Goal: Information Seeking & Learning: Check status

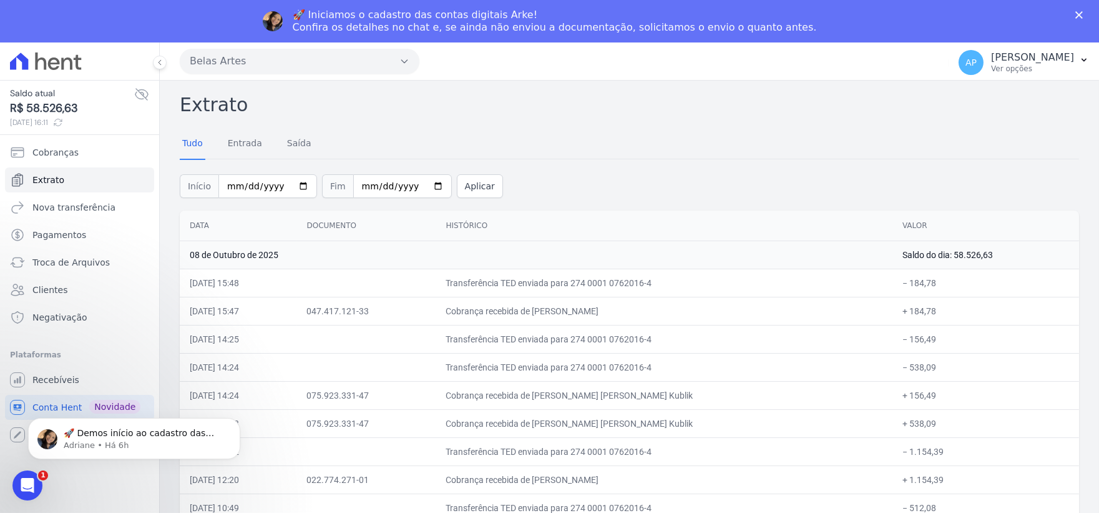
scroll to position [6933, 0]
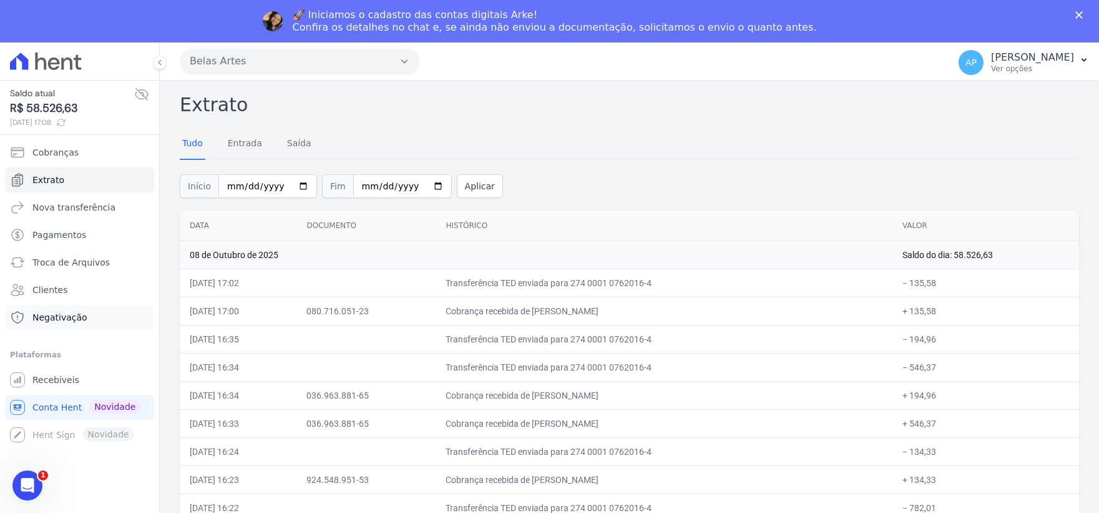
click at [65, 323] on span "Negativação" at bounding box center [59, 317] width 55 height 12
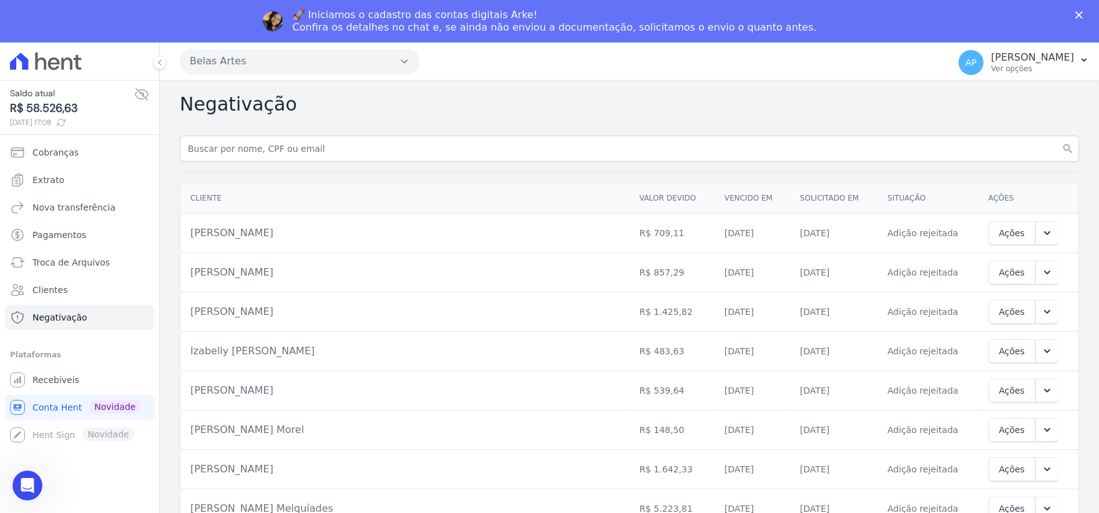
click at [67, 220] on ul "Cobranças Extrato Nova transferência Pagamentos Troca de Arquivos Clientes Nega…" at bounding box center [79, 235] width 149 height 190
click at [57, 263] on span "Troca de Arquivos" at bounding box center [70, 262] width 77 height 12
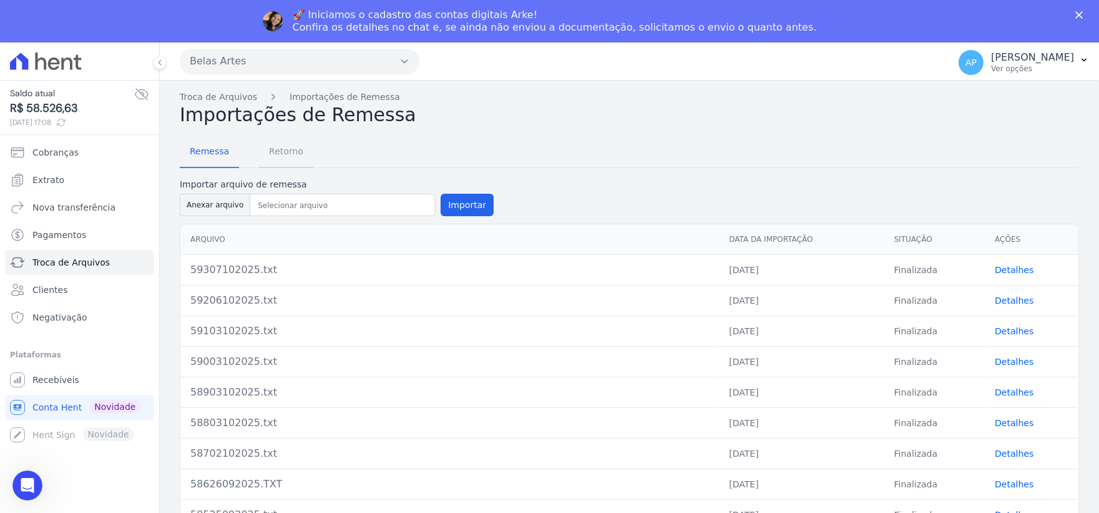
click at [266, 157] on span "Retorno" at bounding box center [286, 151] width 49 height 25
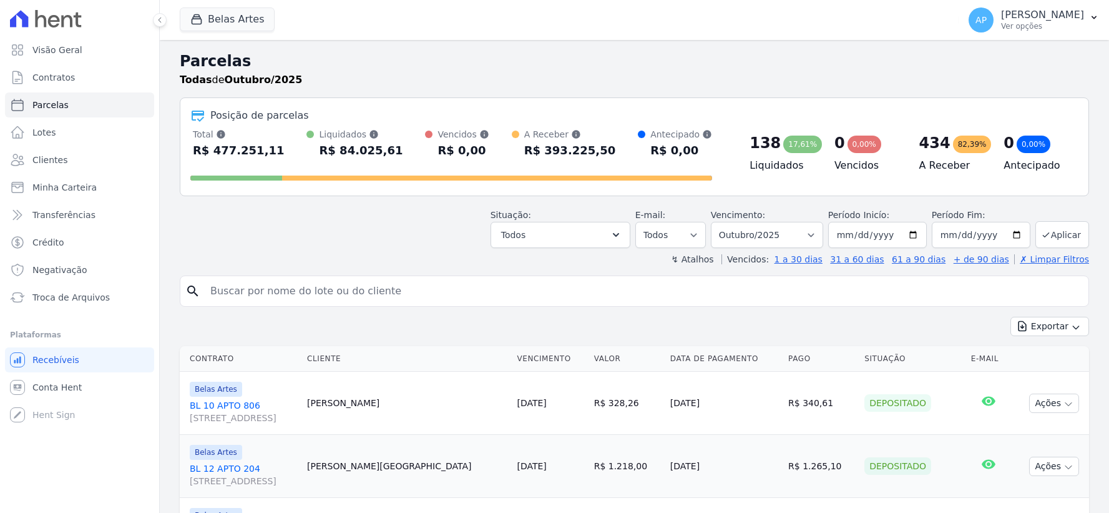
select select
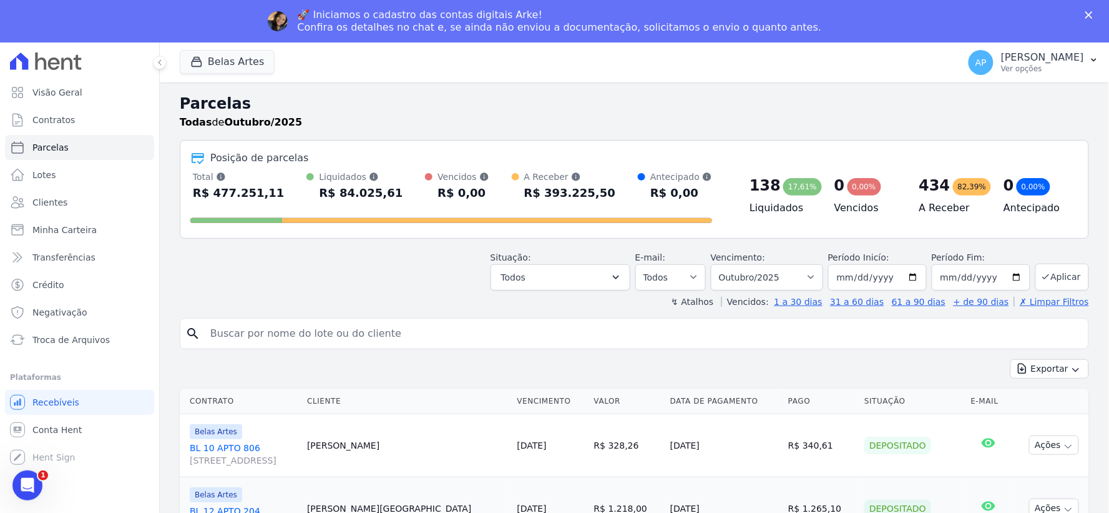
scroll to position [26, 0]
click at [72, 429] on span "Conta Hent" at bounding box center [56, 429] width 49 height 12
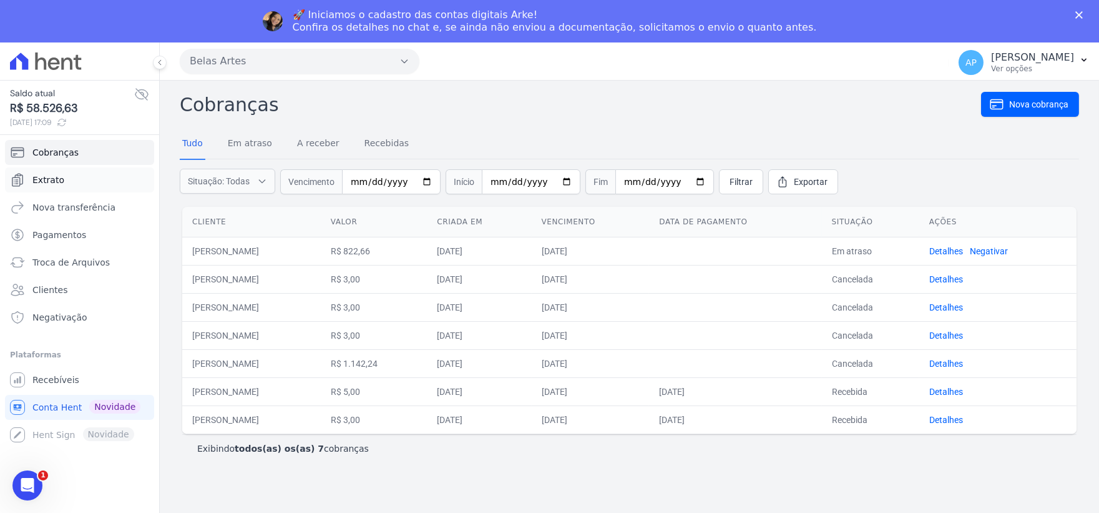
click at [53, 182] on span "Extrato" at bounding box center [48, 180] width 32 height 12
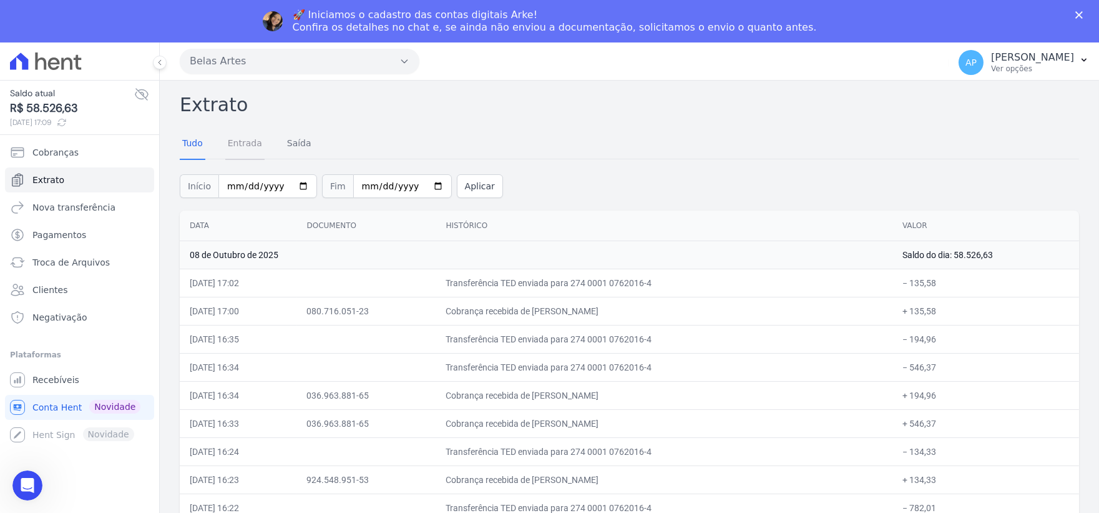
click at [245, 150] on link "Entrada" at bounding box center [244, 144] width 39 height 32
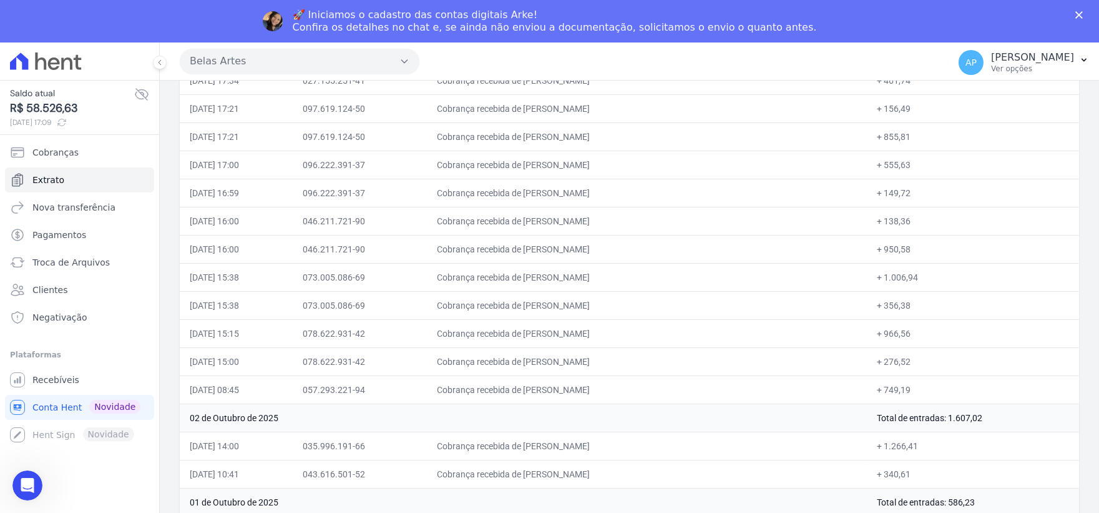
scroll to position [42, 0]
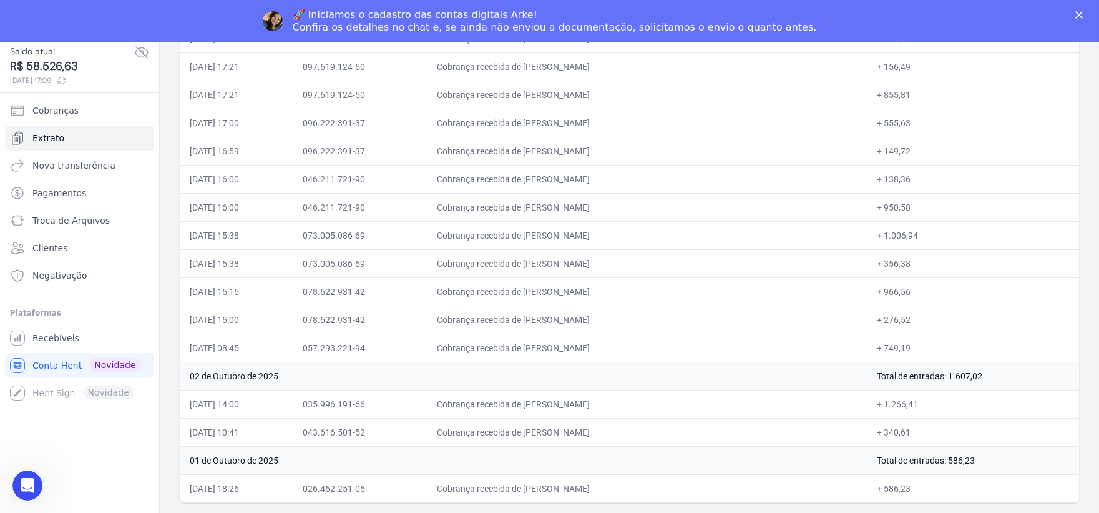
drag, startPoint x: 548, startPoint y: 404, endPoint x: 907, endPoint y: 401, distance: 359.6
click at [907, 401] on tr "[DATE] 14:00 035.996.191-66 Cobrança recebida de [PERSON_NAME] + 1.266,41" at bounding box center [630, 404] width 900 height 28
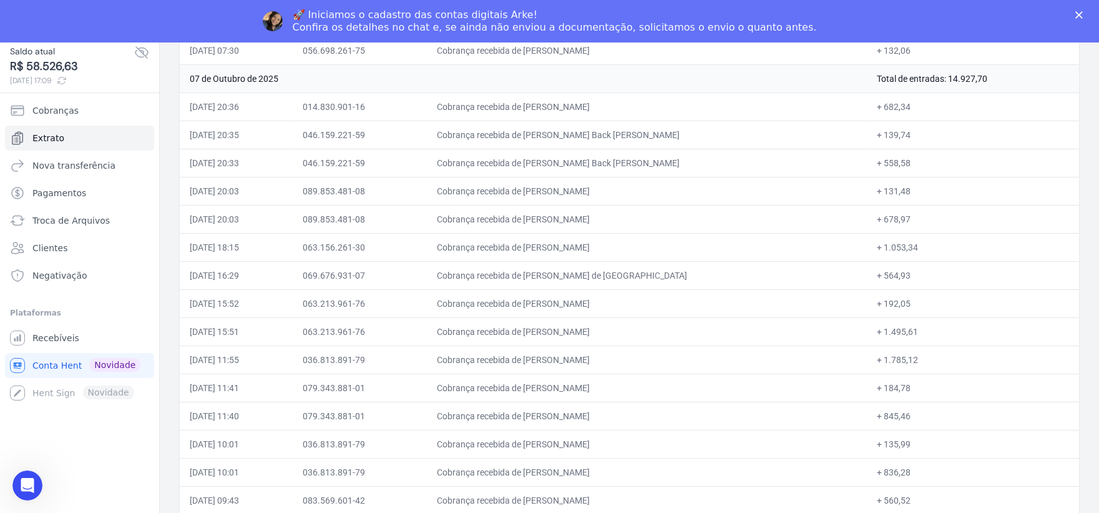
scroll to position [3469, 0]
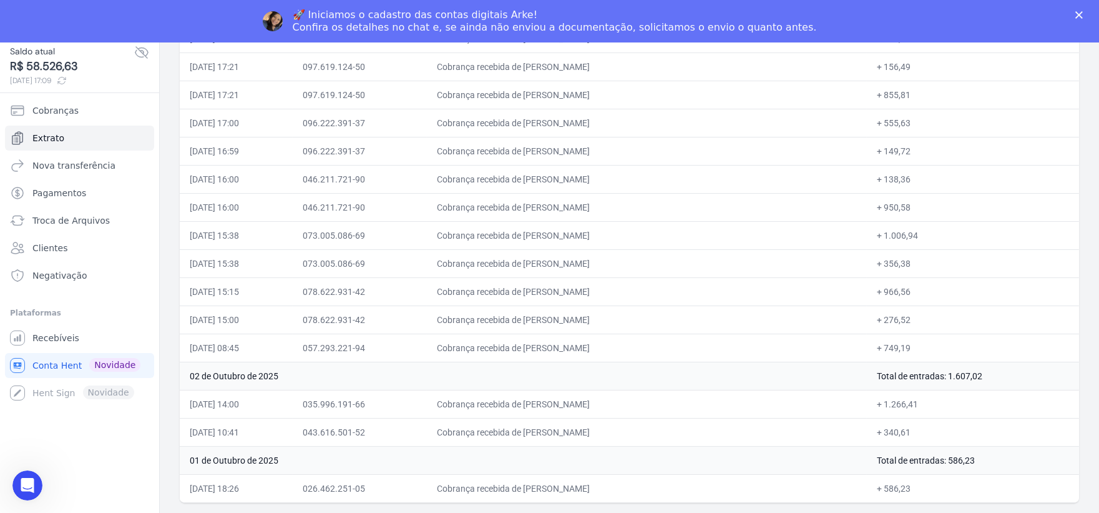
click at [186, 401] on td "[DATE] 14:00" at bounding box center [236, 404] width 113 height 28
drag, startPoint x: 190, startPoint y: 401, endPoint x: 934, endPoint y: 391, distance: 743.7
click at [934, 391] on tr "[DATE] 14:00 035.996.191-66 Cobrança recebida de [PERSON_NAME] + 1.266,41" at bounding box center [630, 404] width 900 height 28
copy tr "[DATE] 14:00 035.996.191-66 Cobrança recebida de [PERSON_NAME] + 1.266,41"
